Goal: Navigation & Orientation: Understand site structure

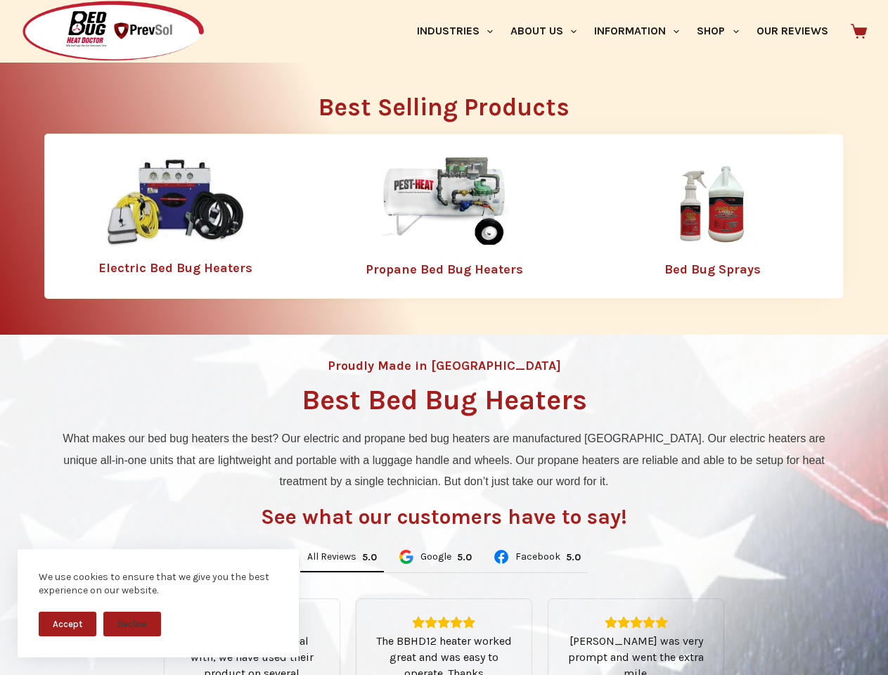
click at [444, 337] on div "Proudly Made in [GEOGRAPHIC_DATA] Best Bed Bug Heaters What makes our bed bug h…" at bounding box center [444, 599] width 888 height 529
click at [67, 624] on button "Accept" at bounding box center [68, 624] width 58 height 25
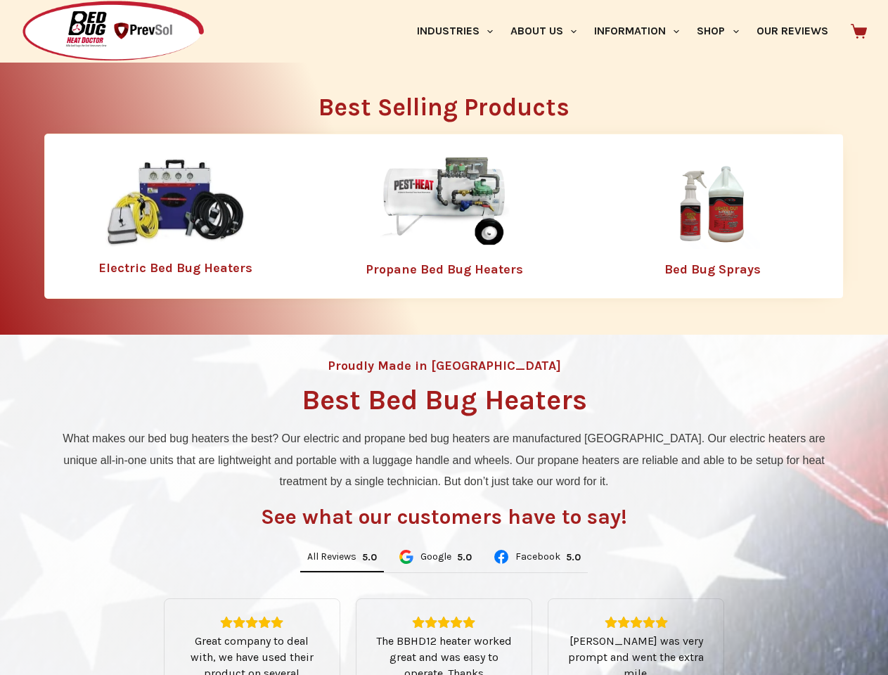
click at [132, 624] on button "Decline" at bounding box center [132, 634] width 58 height 25
click at [460, 31] on link "Industries" at bounding box center [455, 31] width 94 height 63
click at [549, 31] on link "About Us" at bounding box center [543, 31] width 84 height 63
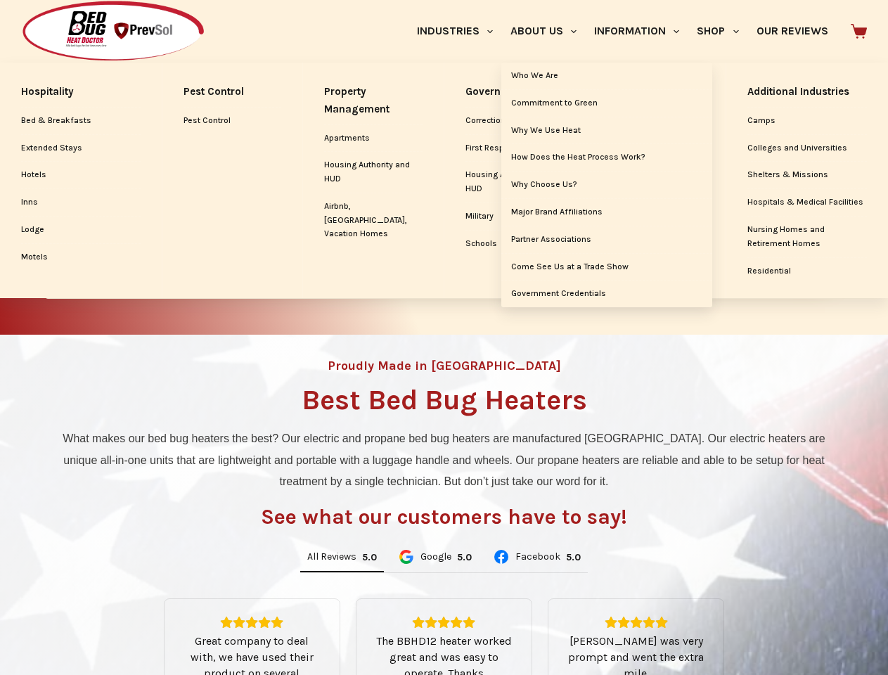
click at [643, 31] on link "Information" at bounding box center [637, 31] width 103 height 63
